Goal: Transaction & Acquisition: Obtain resource

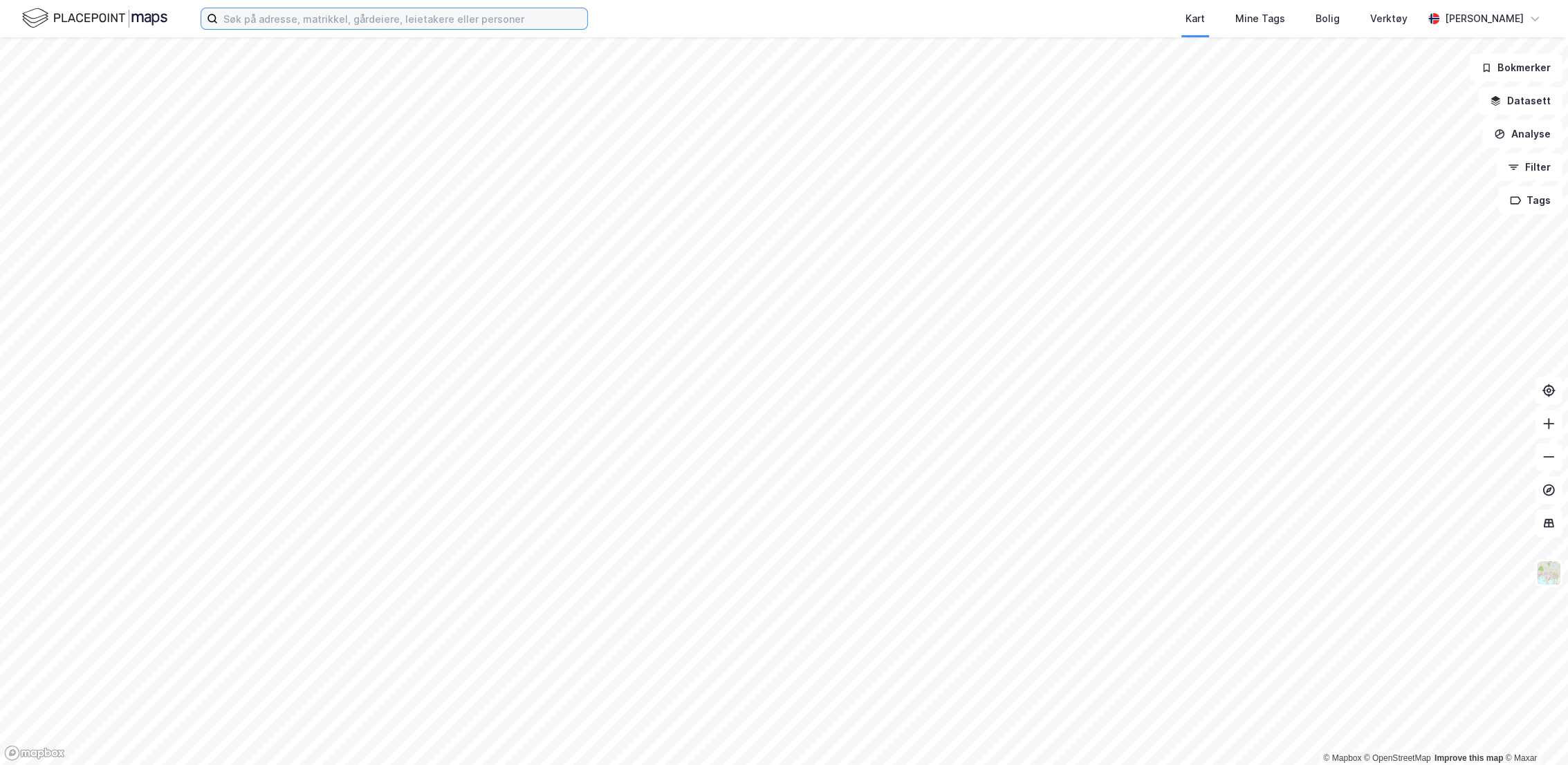
click at [357, 17] on input at bounding box center [402, 18] width 370 height 21
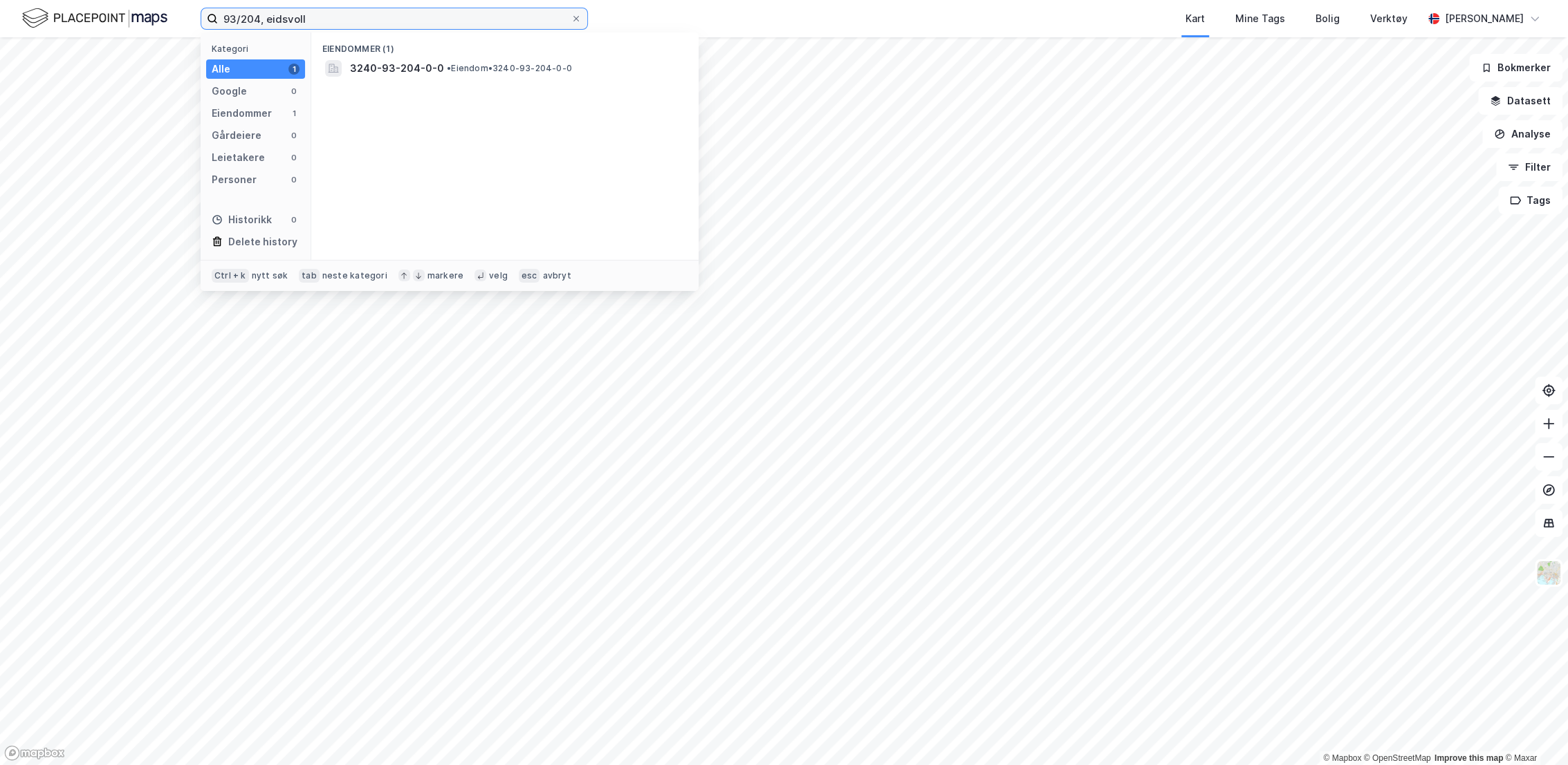
type input "93/204, eidsvoll"
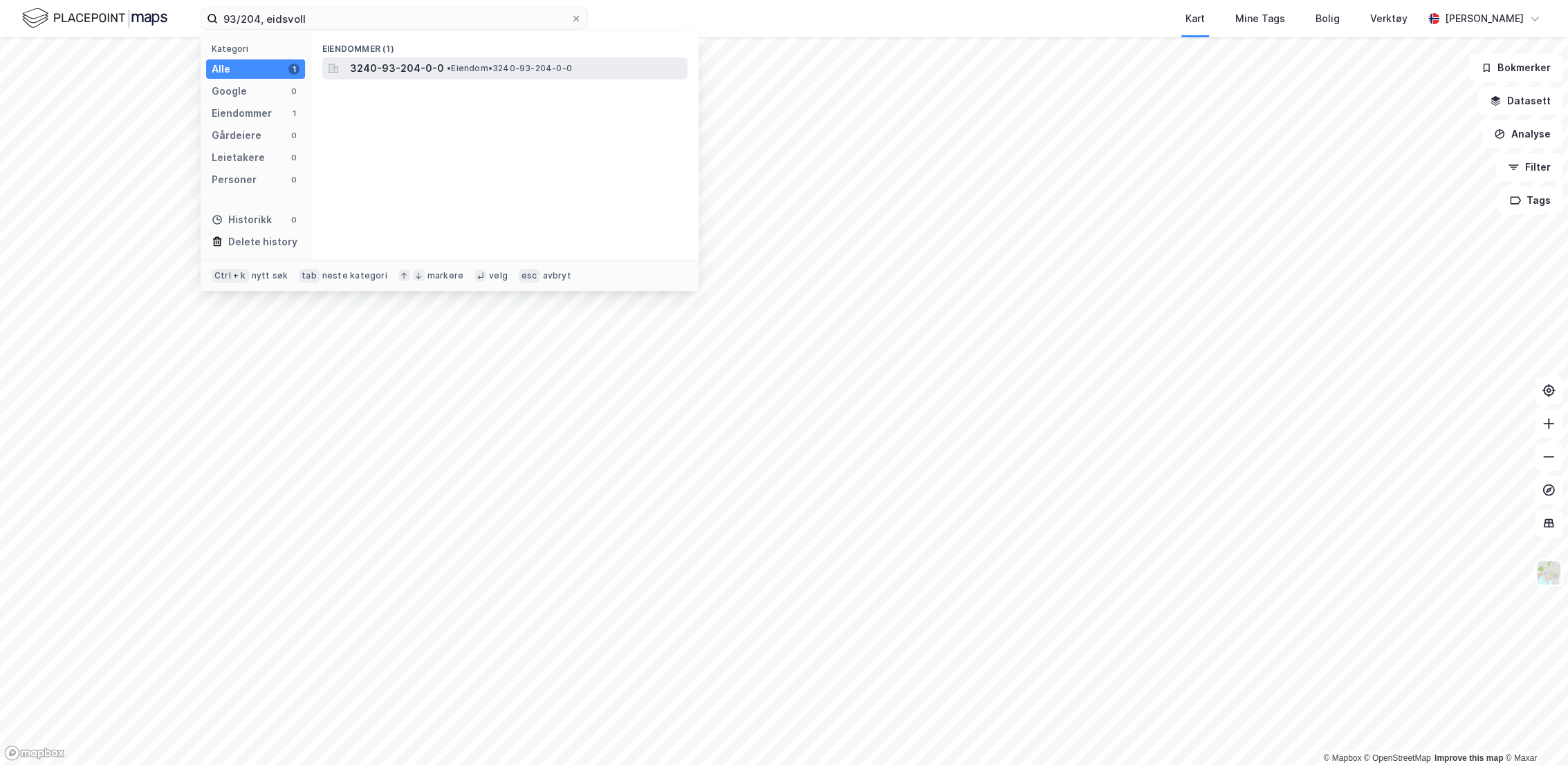
click at [408, 62] on span "3240-93-204-0-0" at bounding box center [397, 68] width 94 height 17
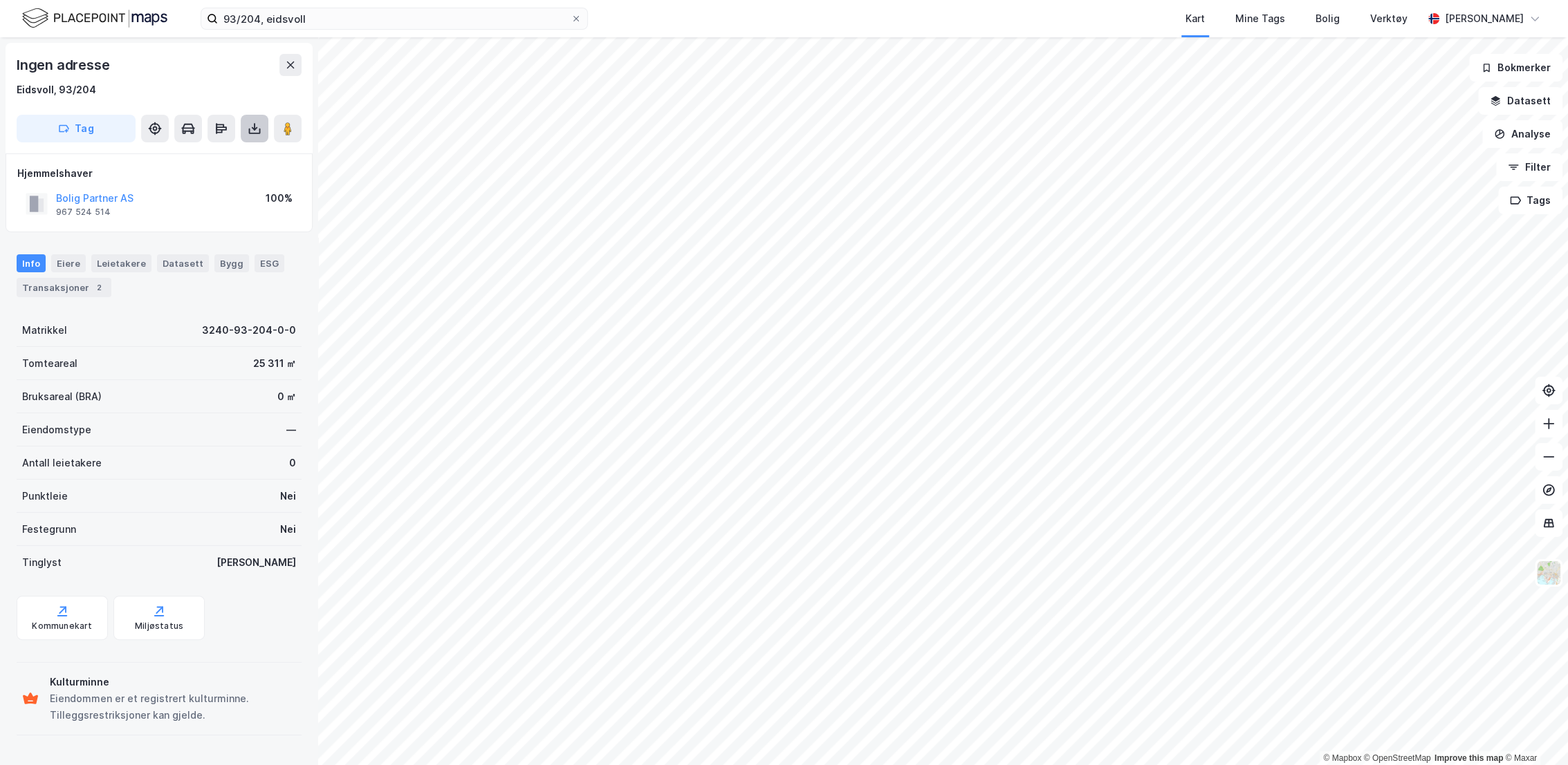
click at [249, 127] on icon at bounding box center [254, 128] width 13 height 13
click at [202, 157] on div "Last ned grunnbok" at bounding box center [185, 156] width 80 height 11
